Goal: Transaction & Acquisition: Purchase product/service

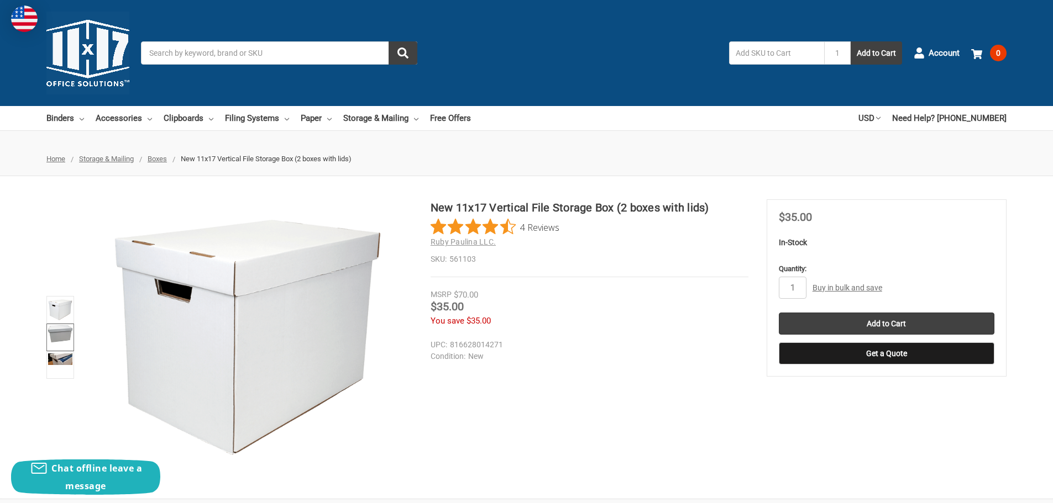
click at [57, 333] on img at bounding box center [60, 333] width 24 height 17
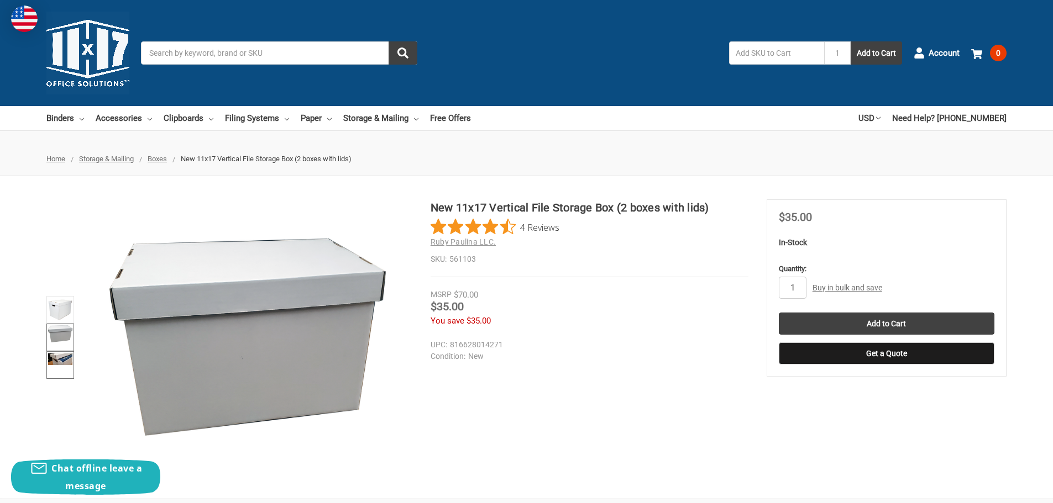
click at [60, 359] on img at bounding box center [60, 360] width 24 height 12
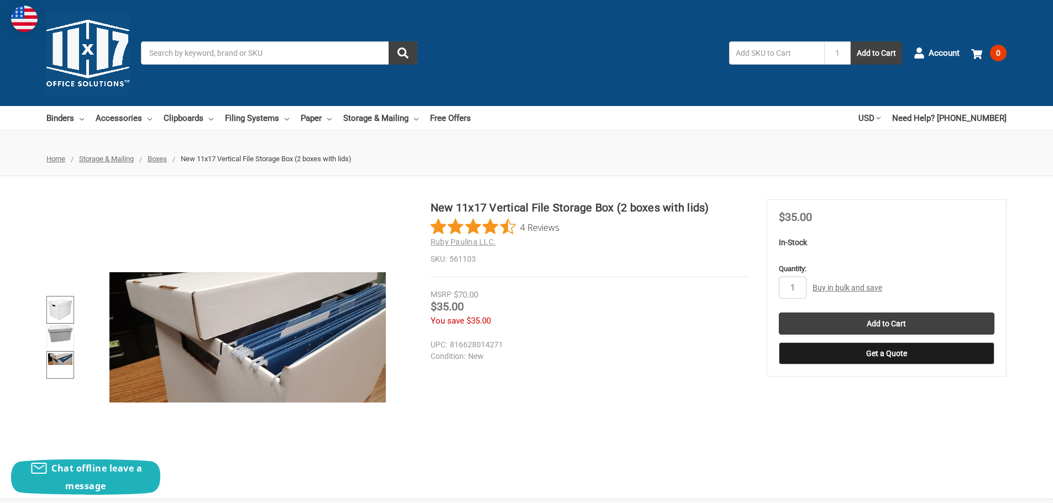
click at [65, 304] on img at bounding box center [60, 310] width 24 height 24
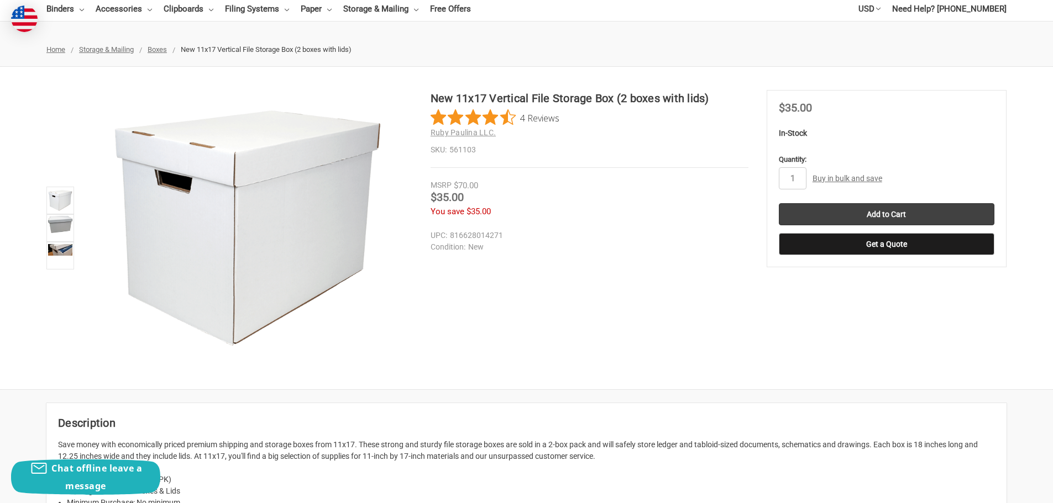
scroll to position [111, 0]
click at [455, 381] on div "New 11x17 Vertical File Storage Box (2 boxes with lids) 4 Reviews Ruby Paulina …" at bounding box center [526, 227] width 1053 height 323
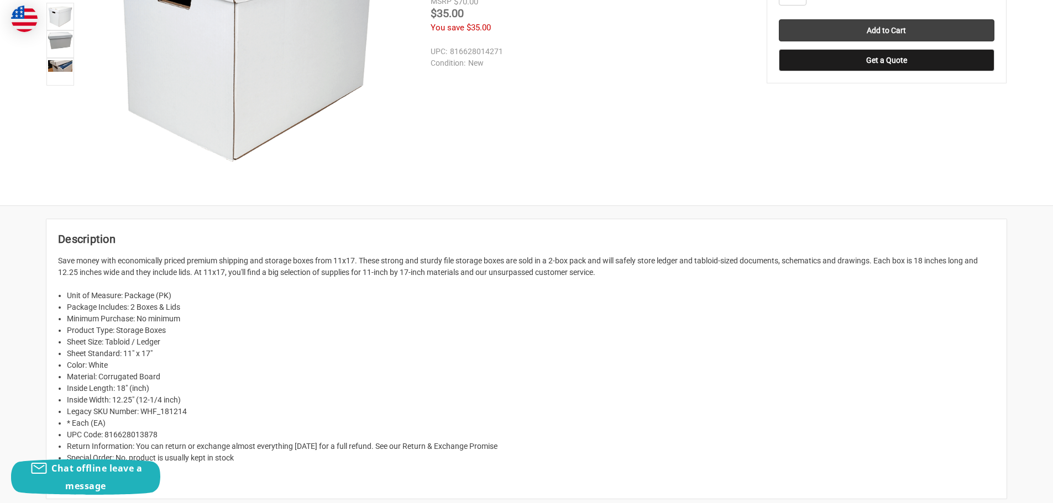
scroll to position [276, 0]
